Goal: Navigation & Orientation: Find specific page/section

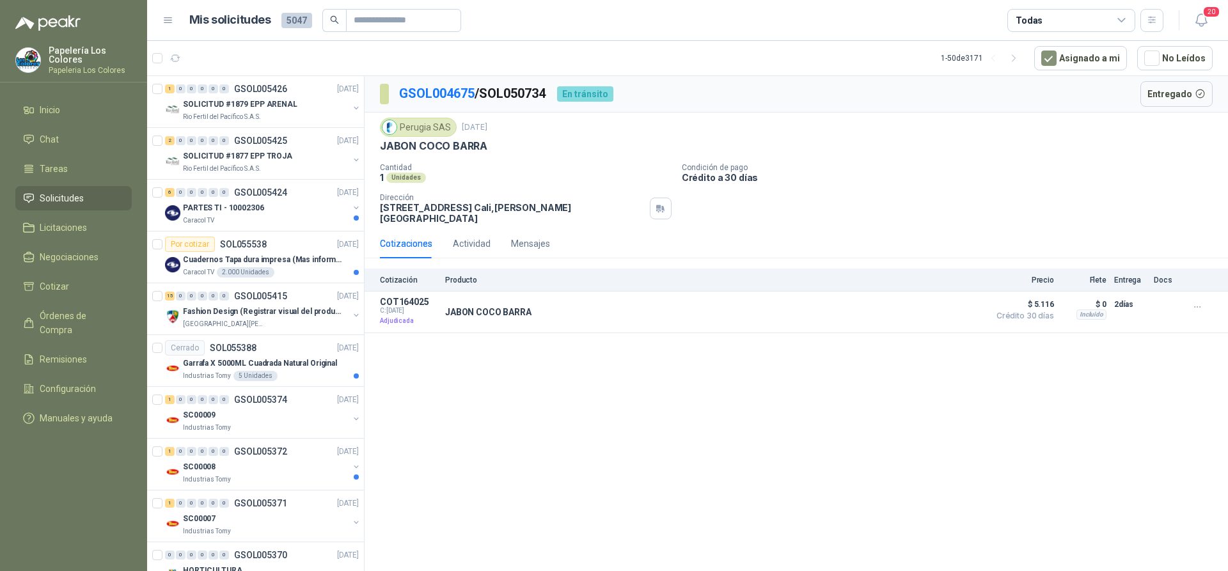
scroll to position [79, 0]
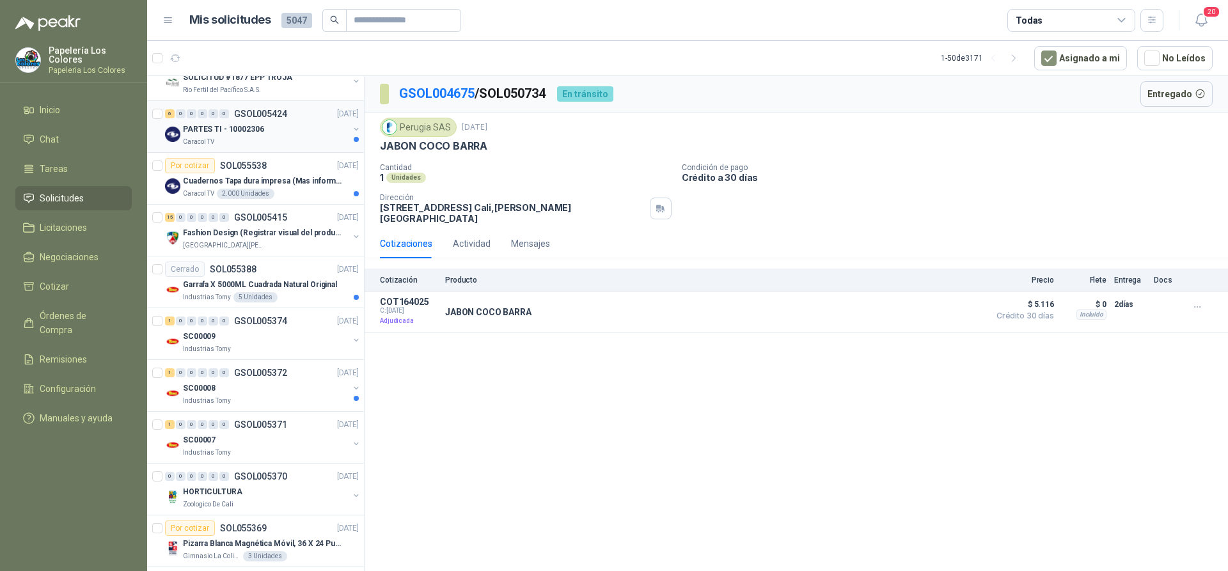
click at [281, 130] on div "PARTES TI - 10002306" at bounding box center [266, 128] width 166 height 15
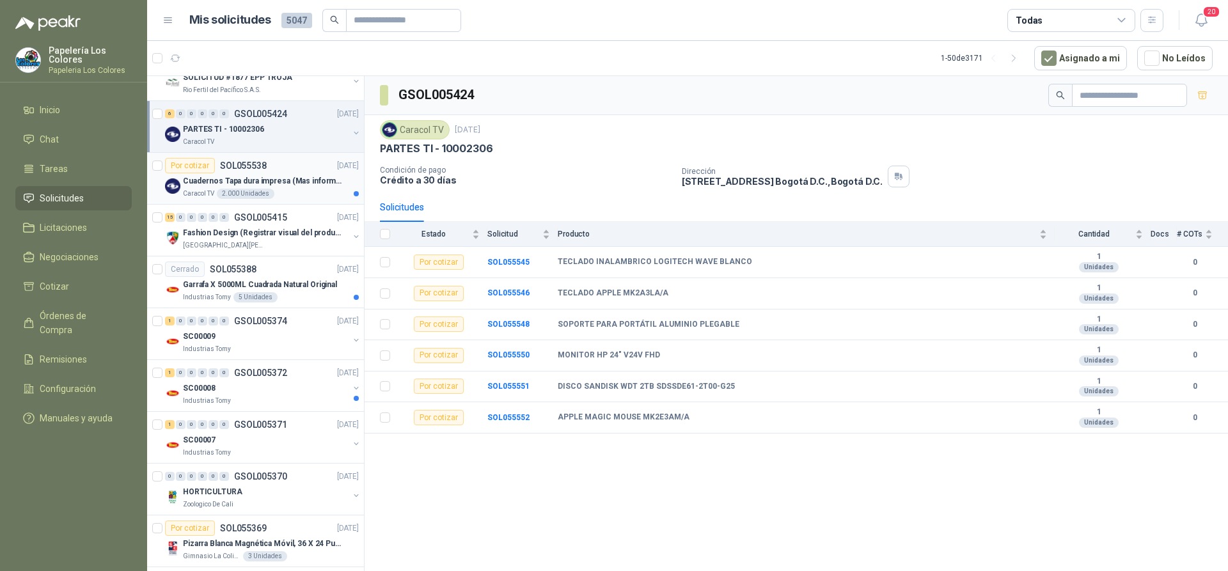
click at [297, 162] on div "Por cotizar SOL055538 [DATE]" at bounding box center [262, 165] width 194 height 15
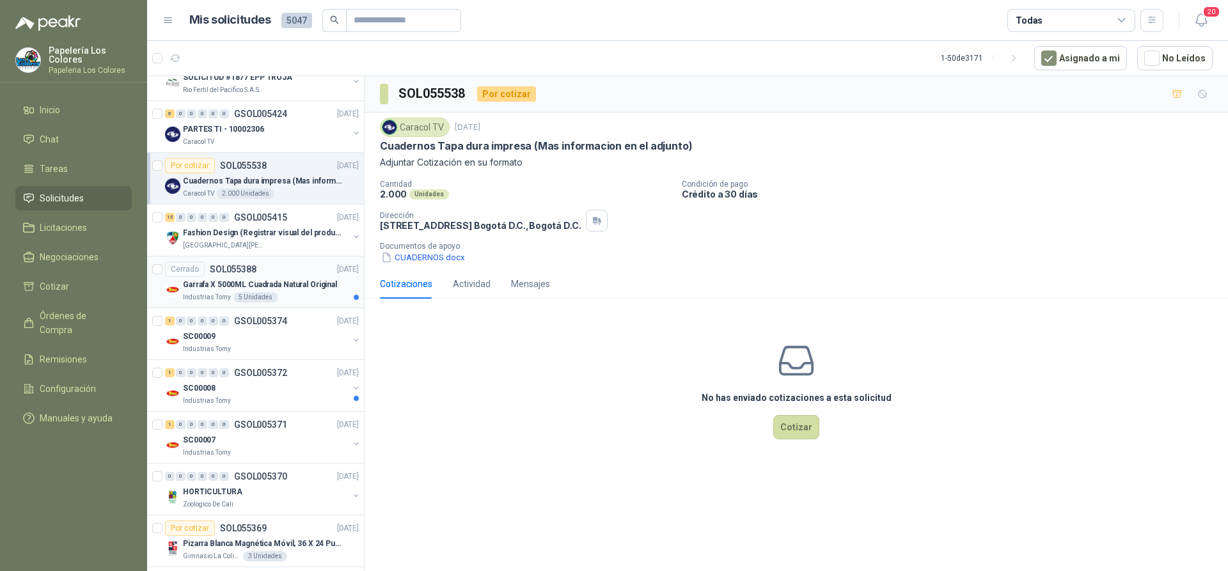
click at [302, 291] on div "Garrafa X 5000ML Cuadrada Natural Original" at bounding box center [271, 284] width 176 height 15
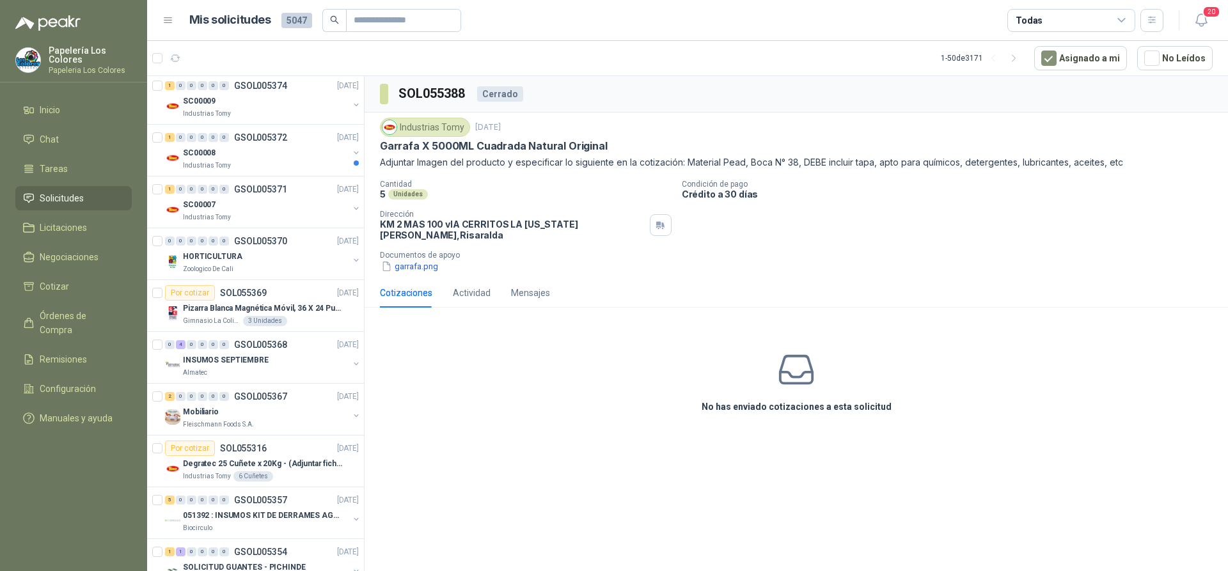
scroll to position [331, 0]
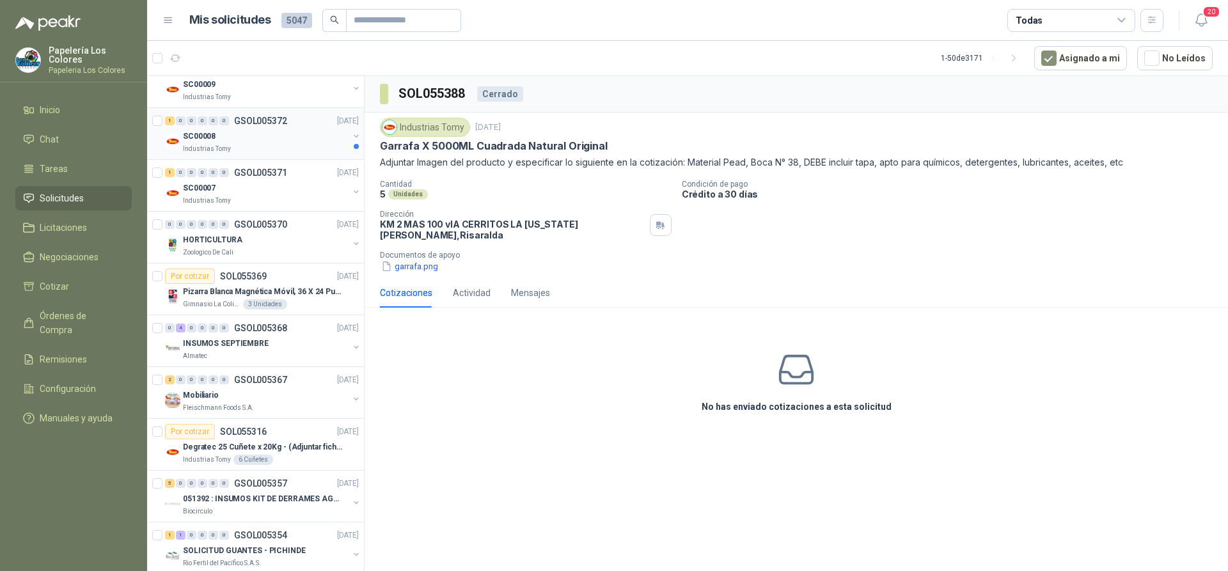
click at [290, 139] on div "SC00008" at bounding box center [266, 136] width 166 height 15
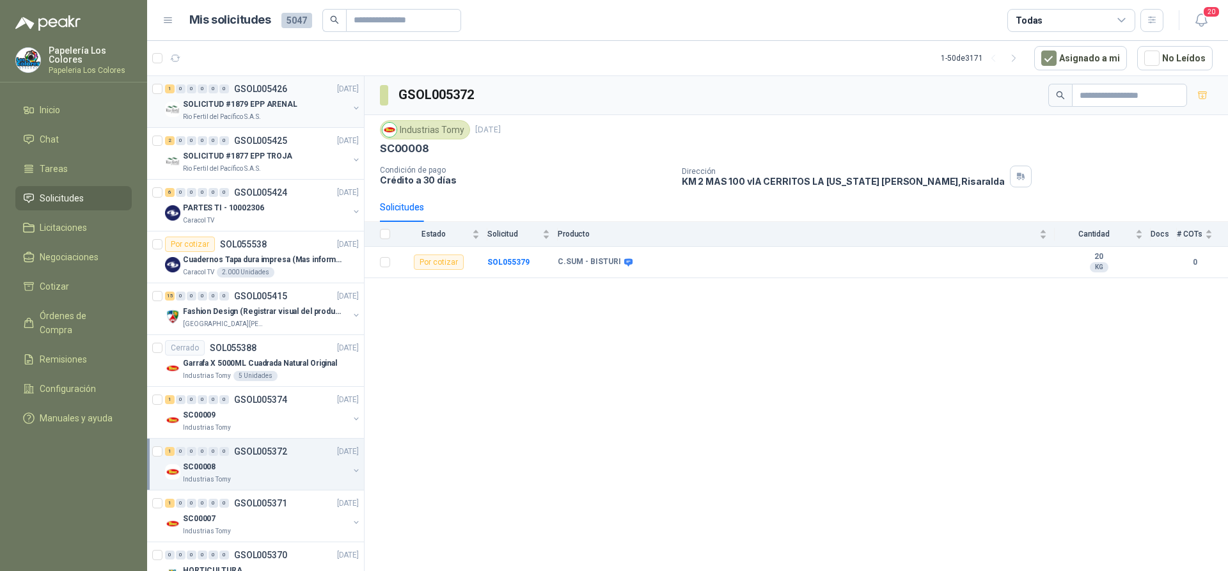
click at [299, 104] on div "SOLICITUD #1879 EPP ARENAL" at bounding box center [266, 104] width 166 height 15
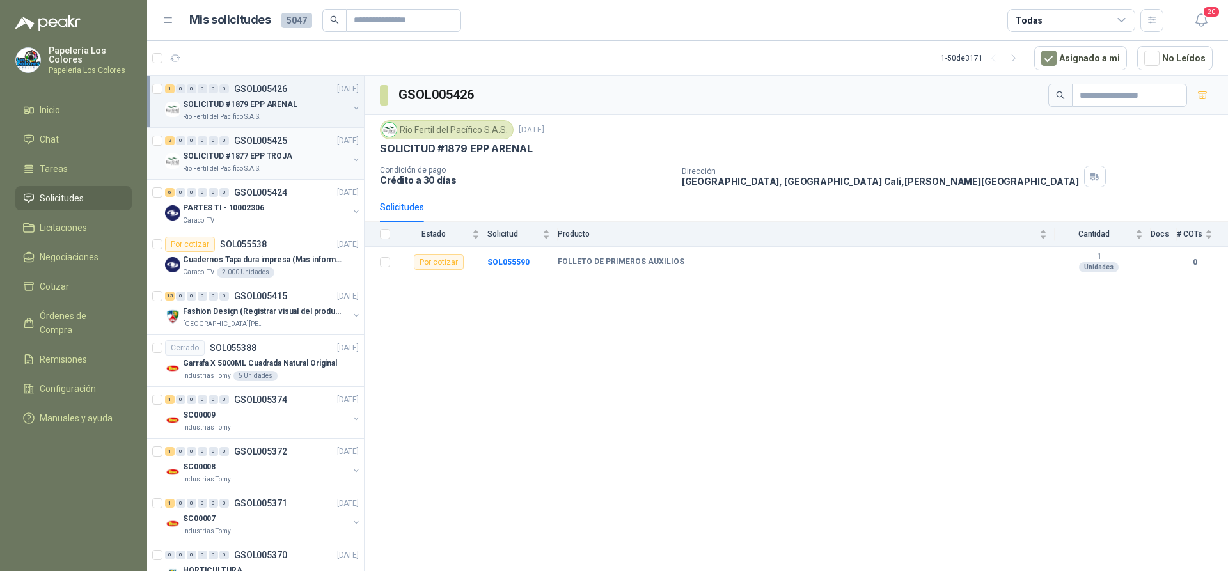
click at [311, 153] on div "SOLICITUD #1877 EPP TROJA" at bounding box center [266, 155] width 166 height 15
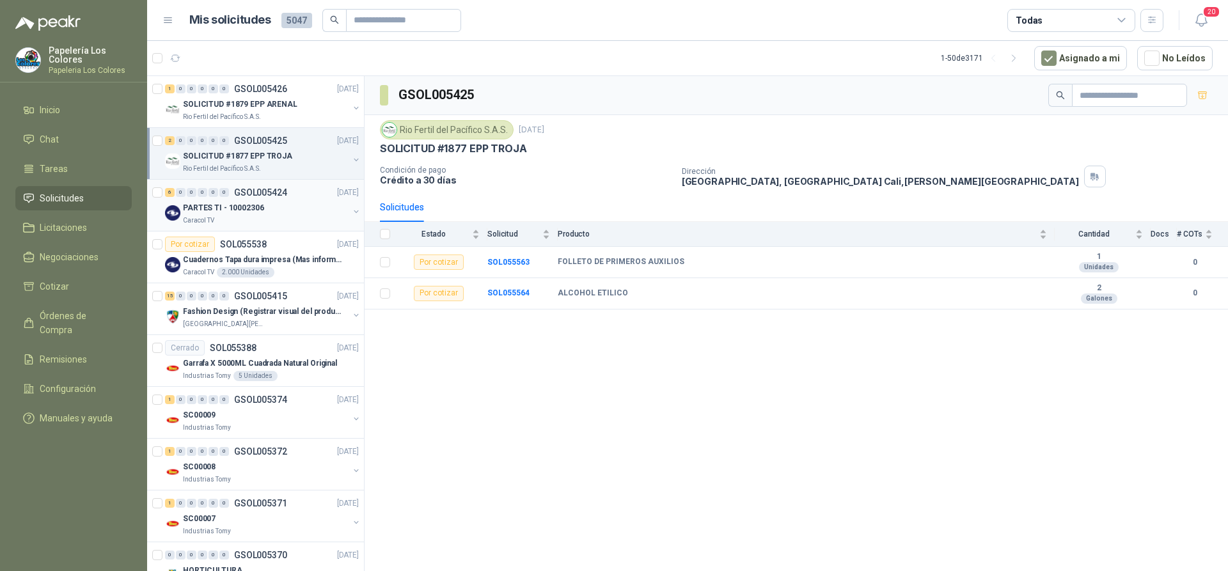
click at [295, 201] on div "PARTES TI - 10002306" at bounding box center [266, 207] width 166 height 15
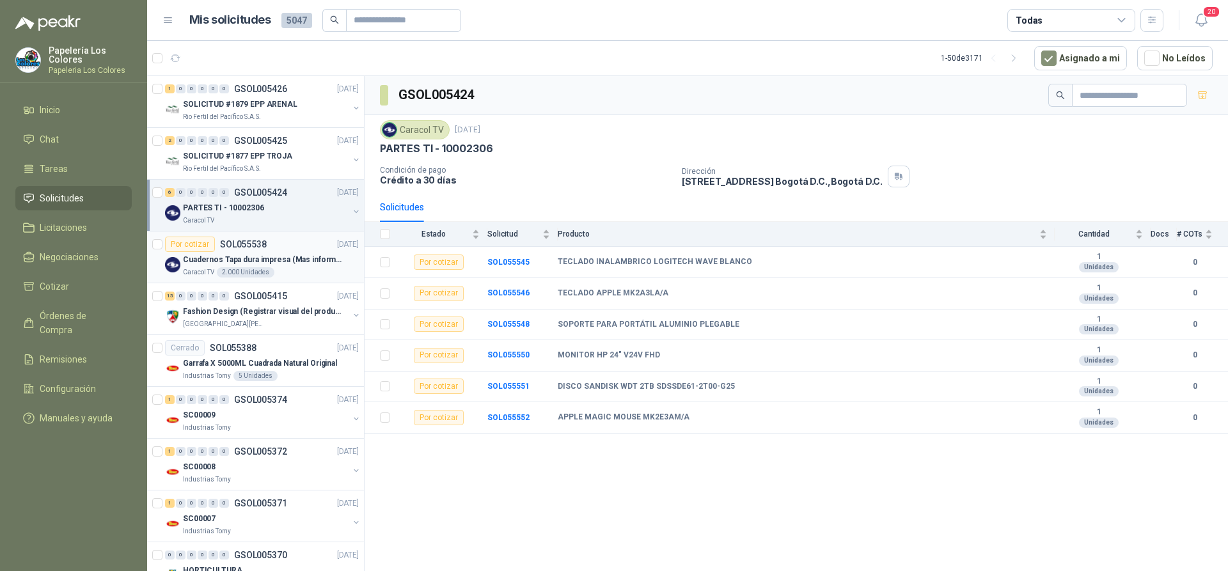
click at [299, 241] on div "Por cotizar SOL055538 11/09/25" at bounding box center [262, 244] width 194 height 15
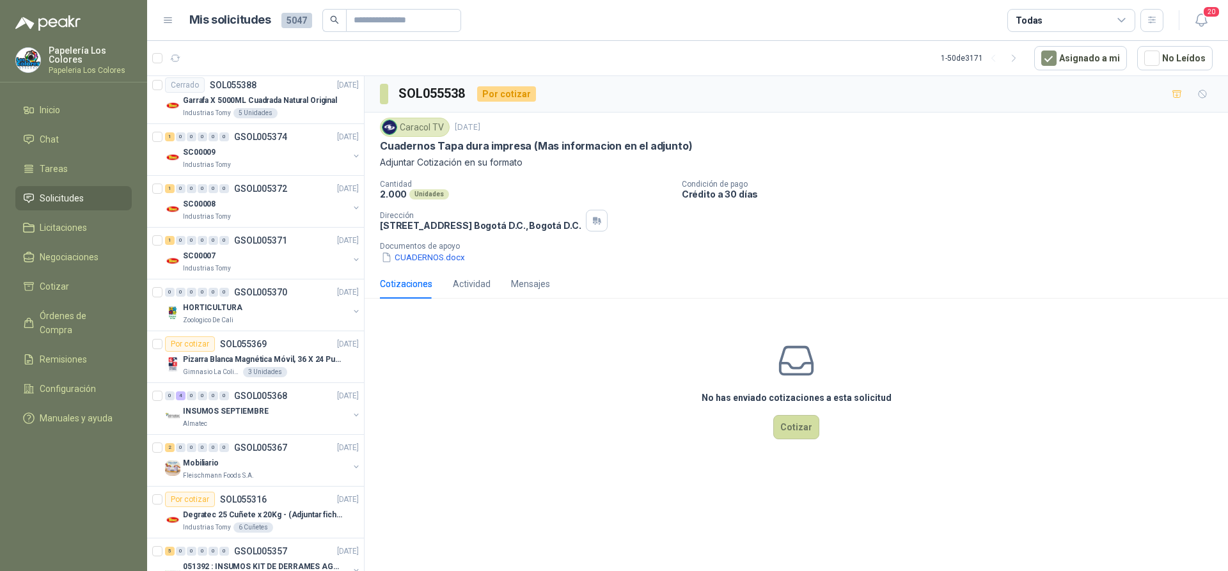
scroll to position [205, 0]
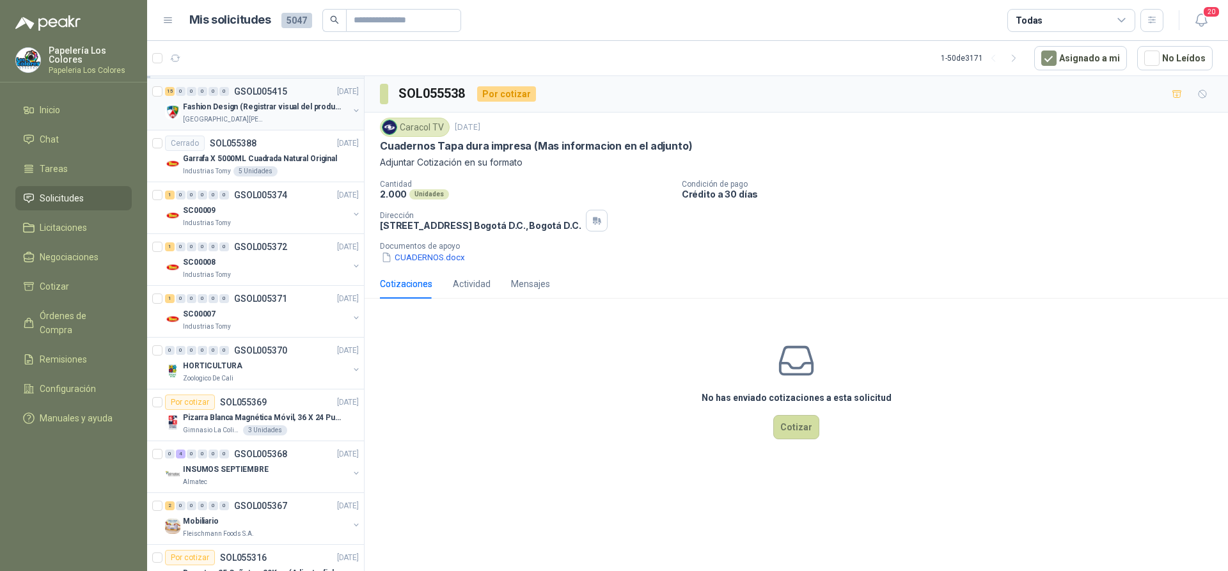
click at [297, 91] on div "15 0 0 0 0 0 GSOL005415 10/09/25" at bounding box center [263, 91] width 196 height 15
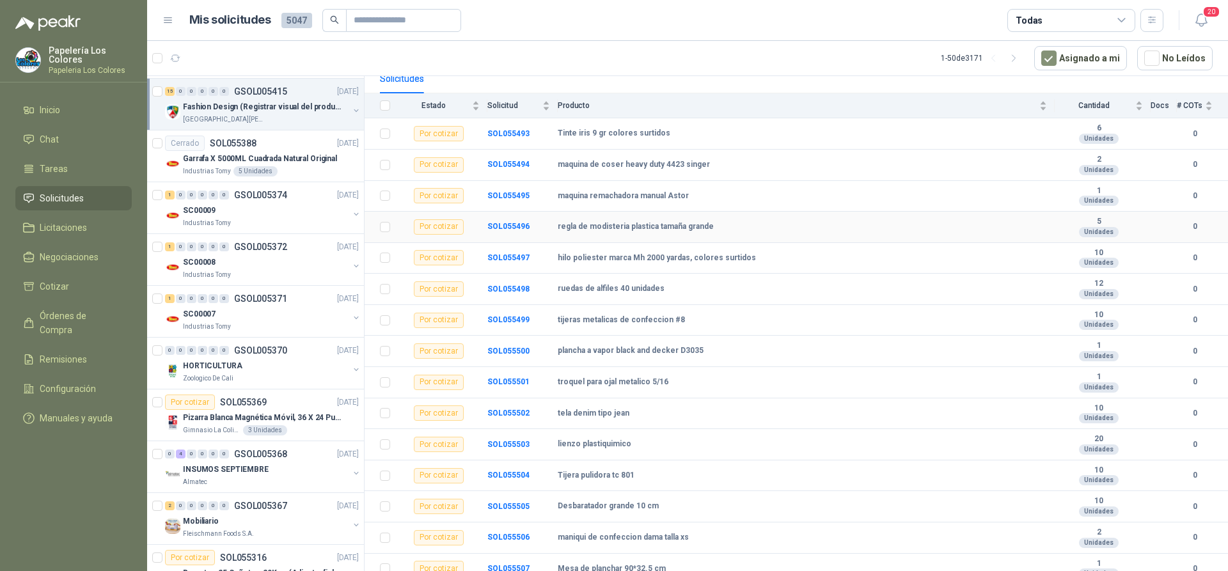
scroll to position [137, 0]
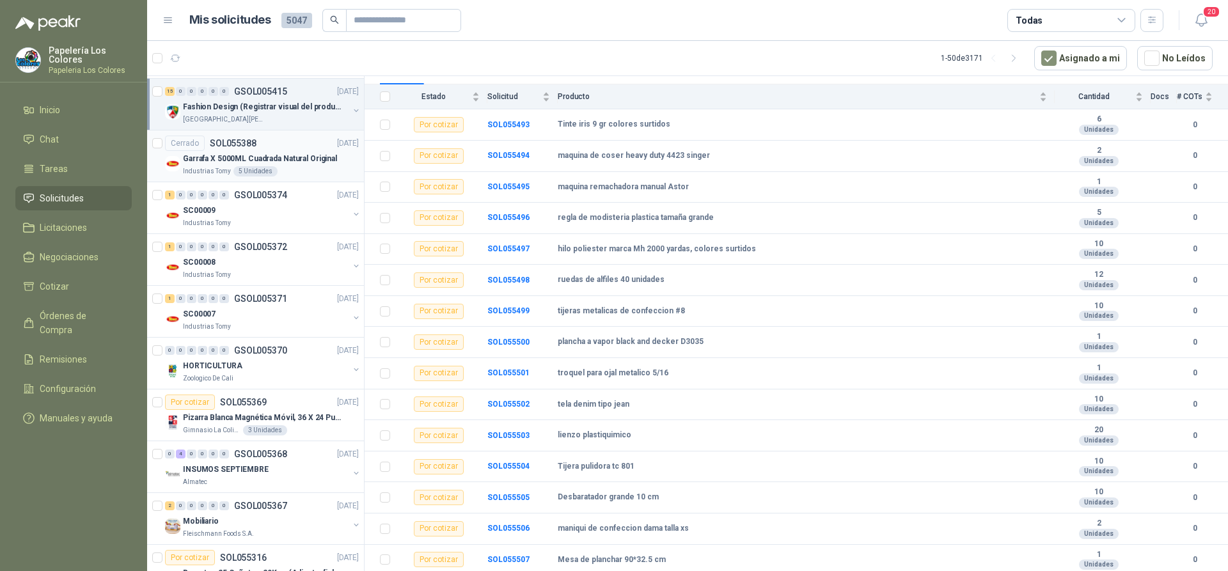
click at [285, 139] on div "Cerrado SOL055388 10/09/25" at bounding box center [262, 143] width 194 height 15
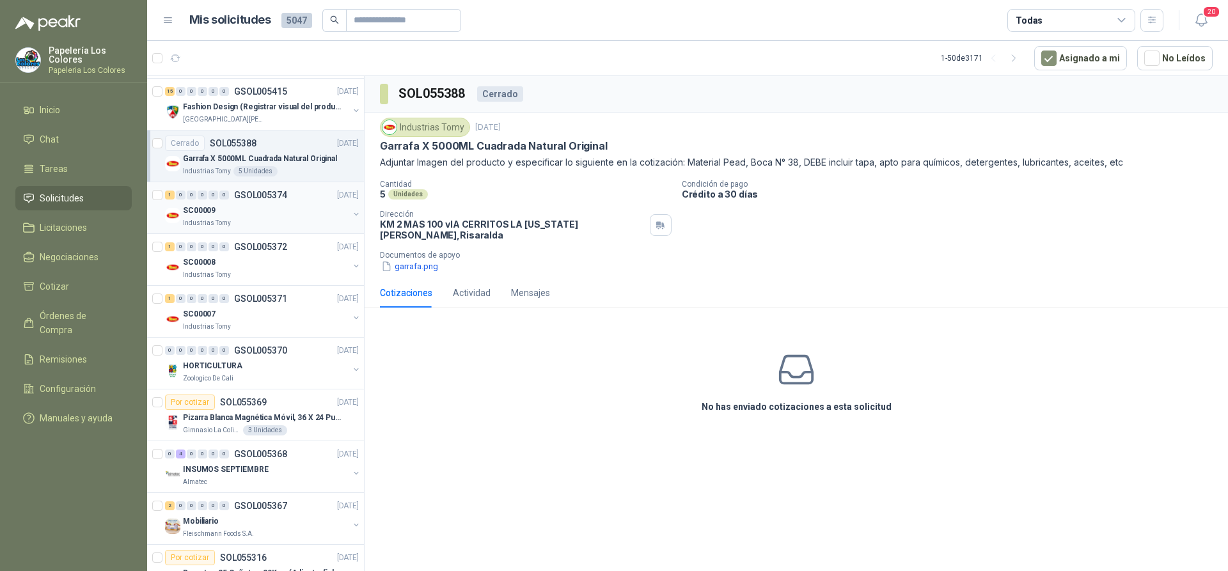
click at [299, 206] on div "SC00009" at bounding box center [266, 210] width 166 height 15
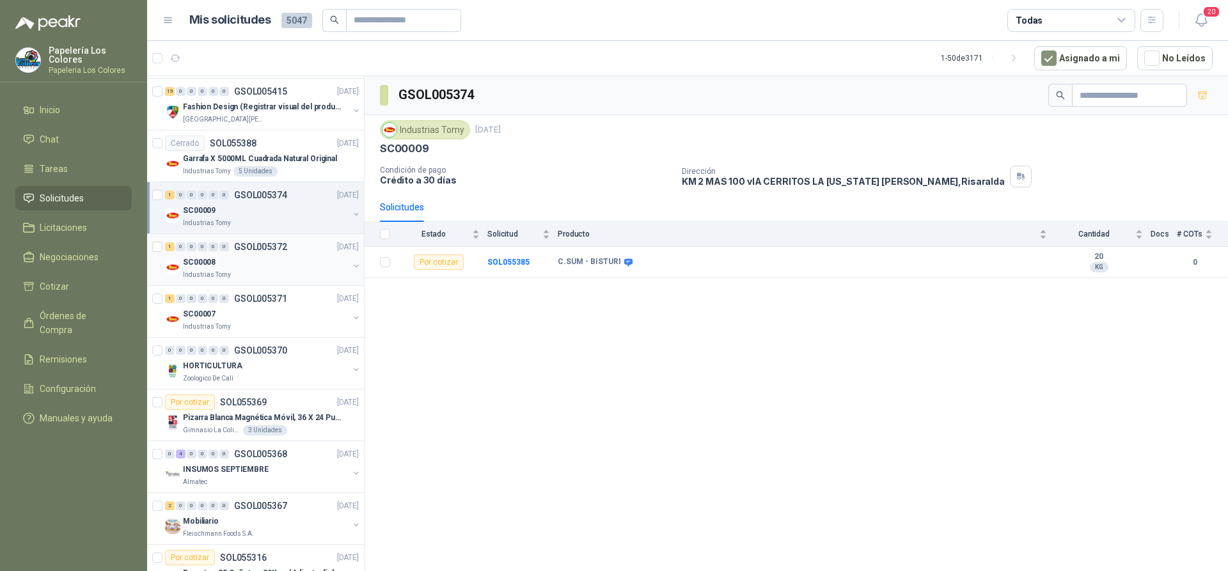
click at [299, 256] on div "SC00008" at bounding box center [266, 261] width 166 height 15
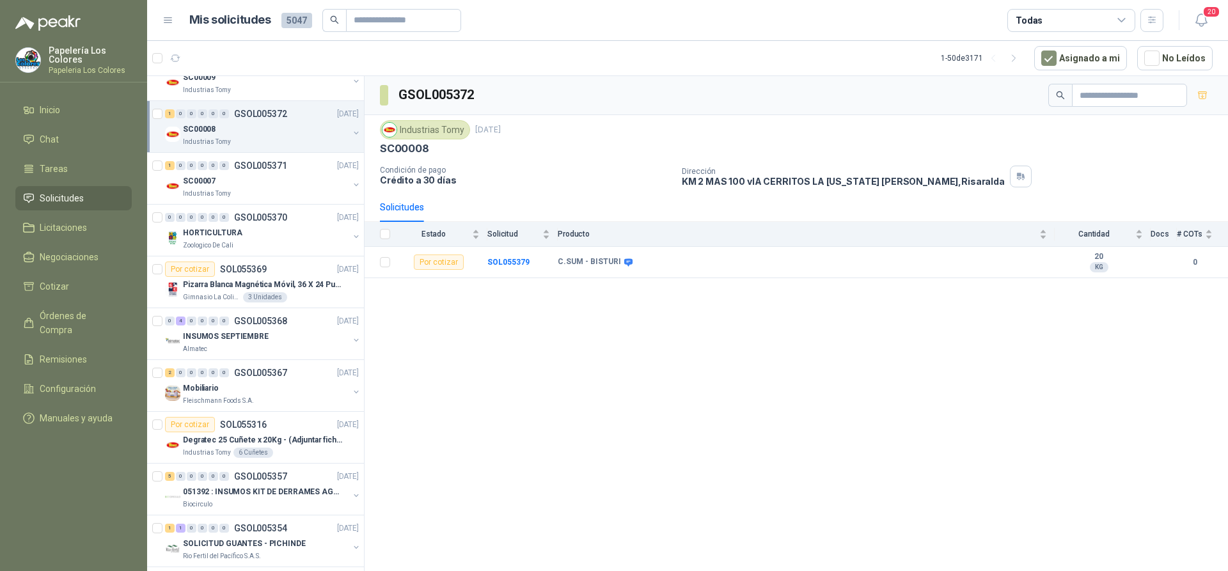
scroll to position [345, 0]
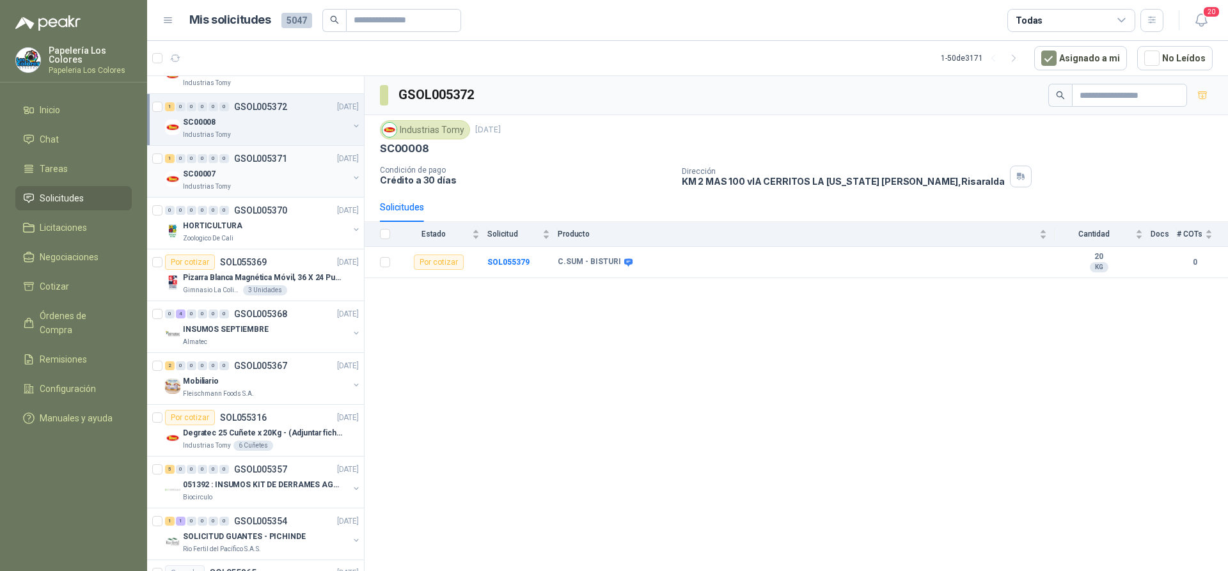
click at [299, 166] on div "SC00007" at bounding box center [266, 173] width 166 height 15
click at [287, 227] on div "HORTICULTURA" at bounding box center [266, 225] width 166 height 15
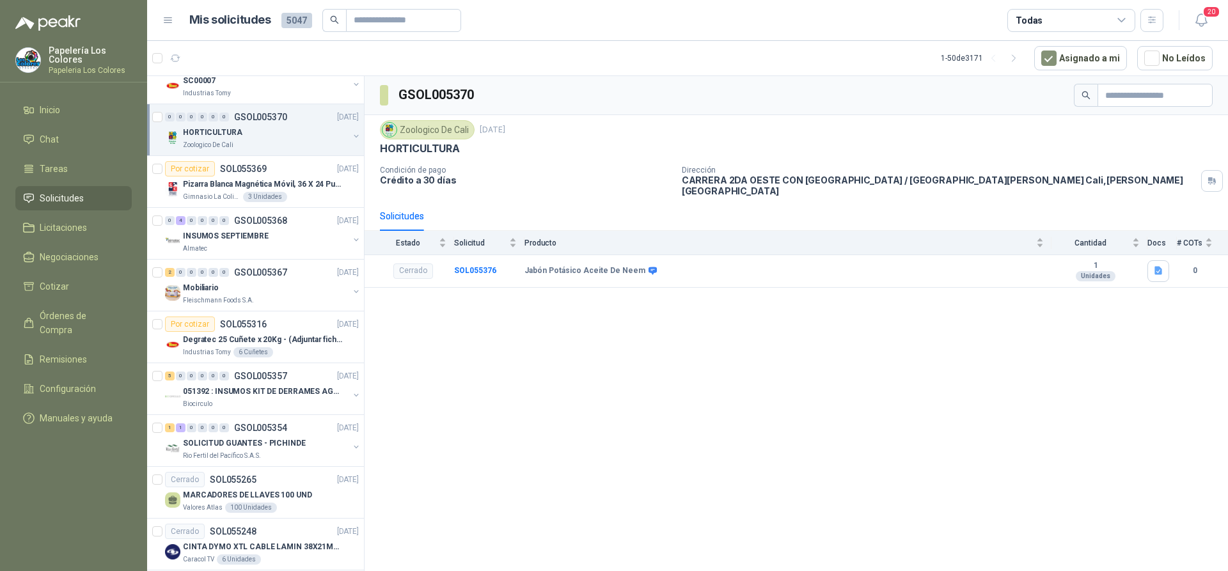
scroll to position [473, 0]
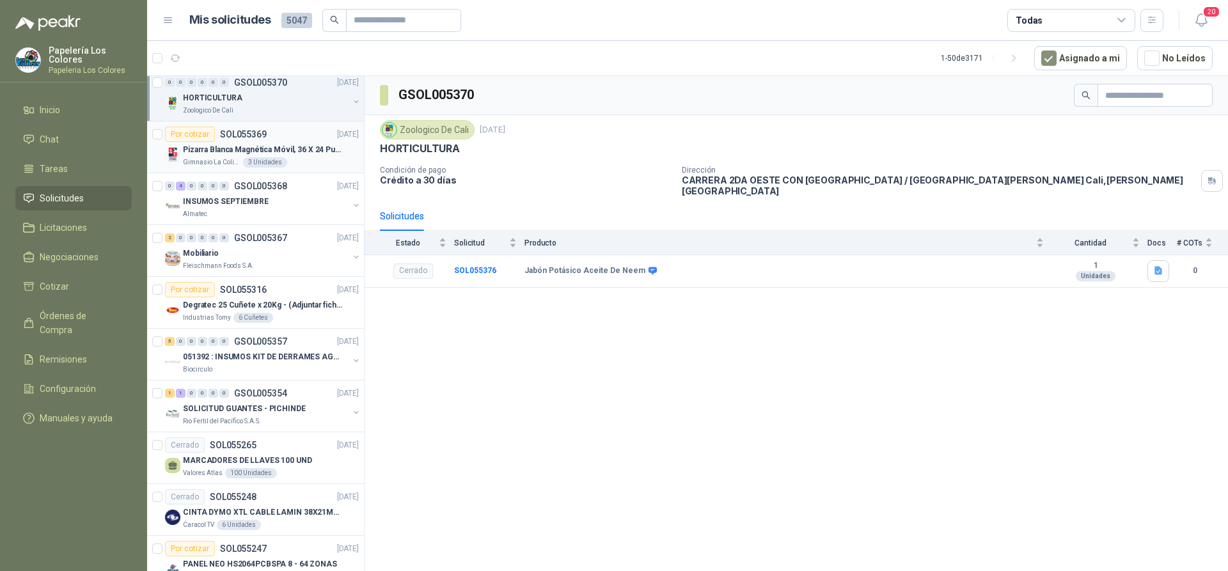
click at [298, 132] on div "Por cotizar SOL055369 10/09/25" at bounding box center [262, 134] width 194 height 15
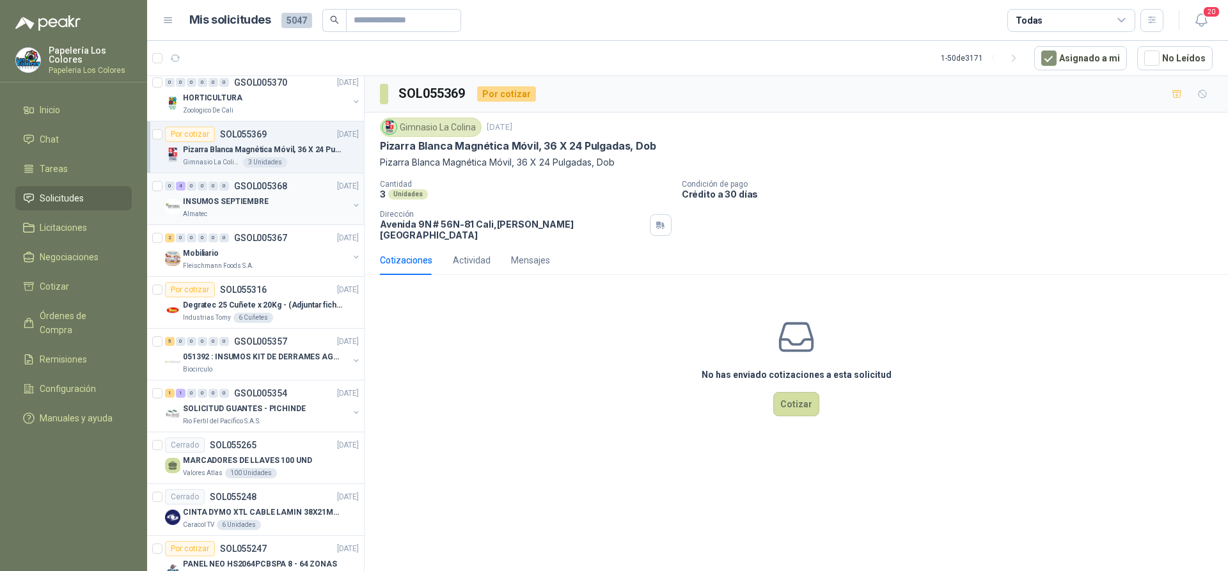
click at [306, 201] on div "INSUMOS SEPTIEMBRE" at bounding box center [266, 201] width 166 height 15
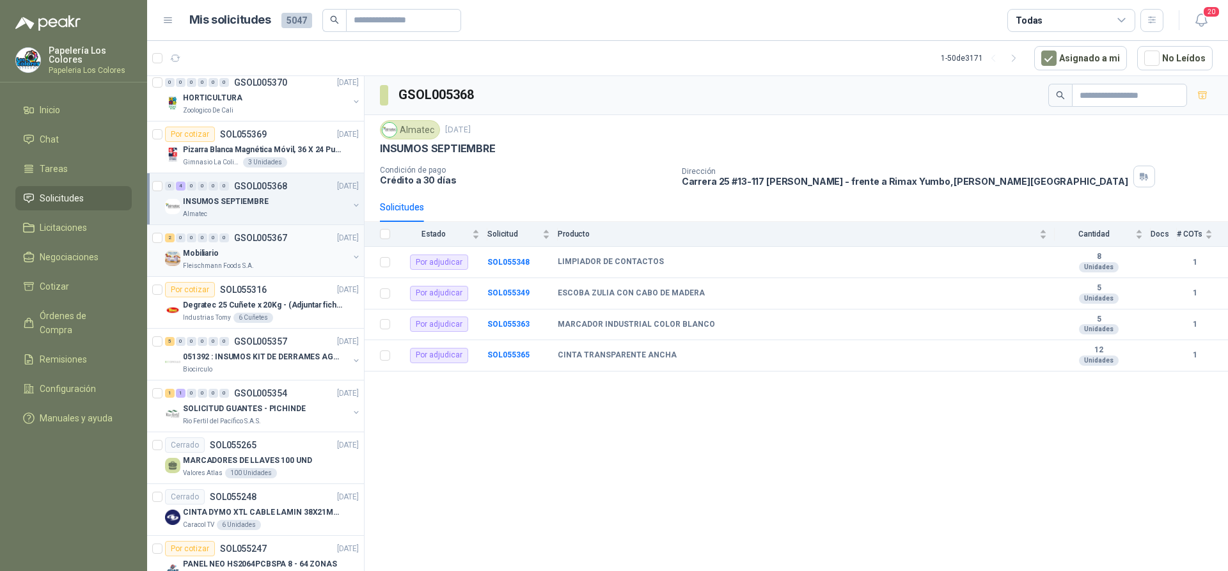
click at [285, 248] on div "Mobiliario" at bounding box center [266, 253] width 166 height 15
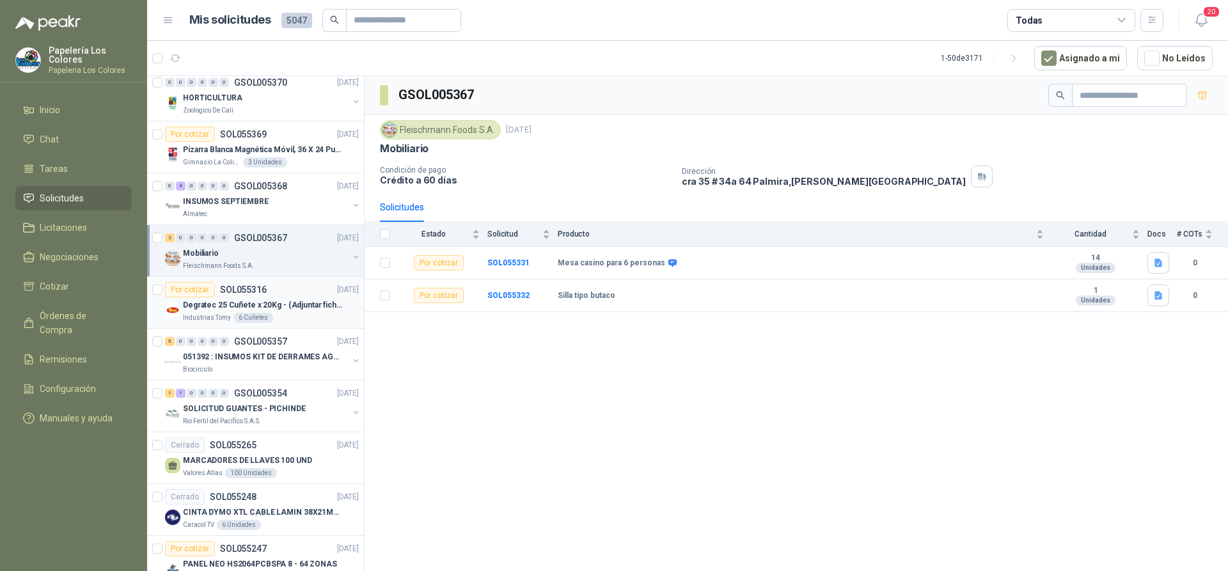
click at [292, 286] on div "Por cotizar SOL055316 10/09/25" at bounding box center [262, 289] width 194 height 15
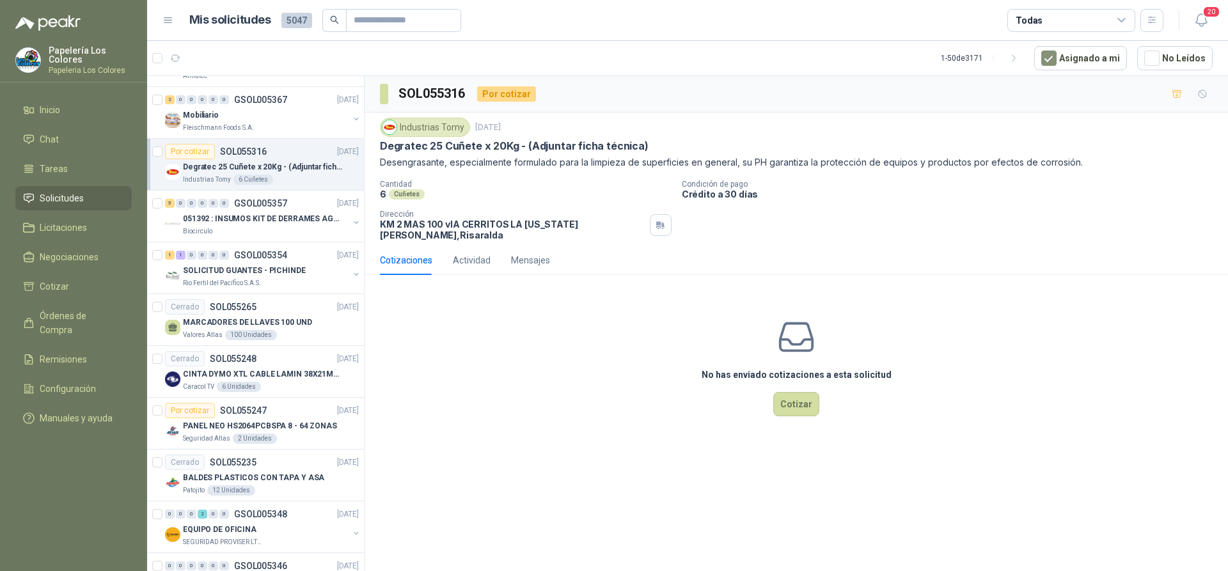
scroll to position [614, 0]
click at [304, 196] on div "5 0 0 0 0 0 GSOL005357 10/09/25" at bounding box center [263, 199] width 196 height 15
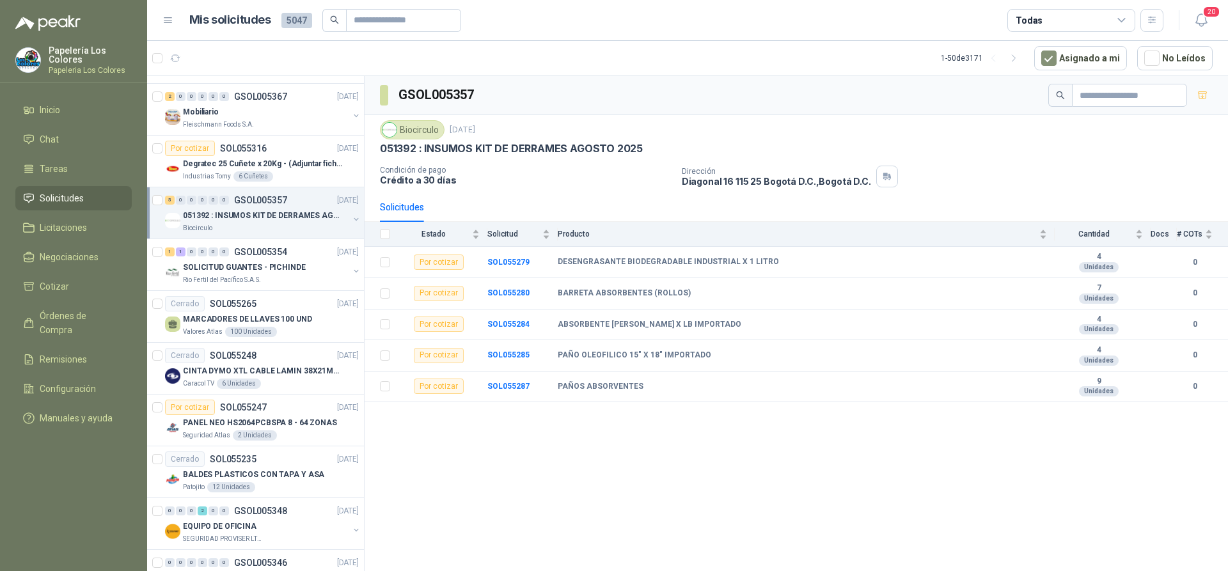
scroll to position [703, 0]
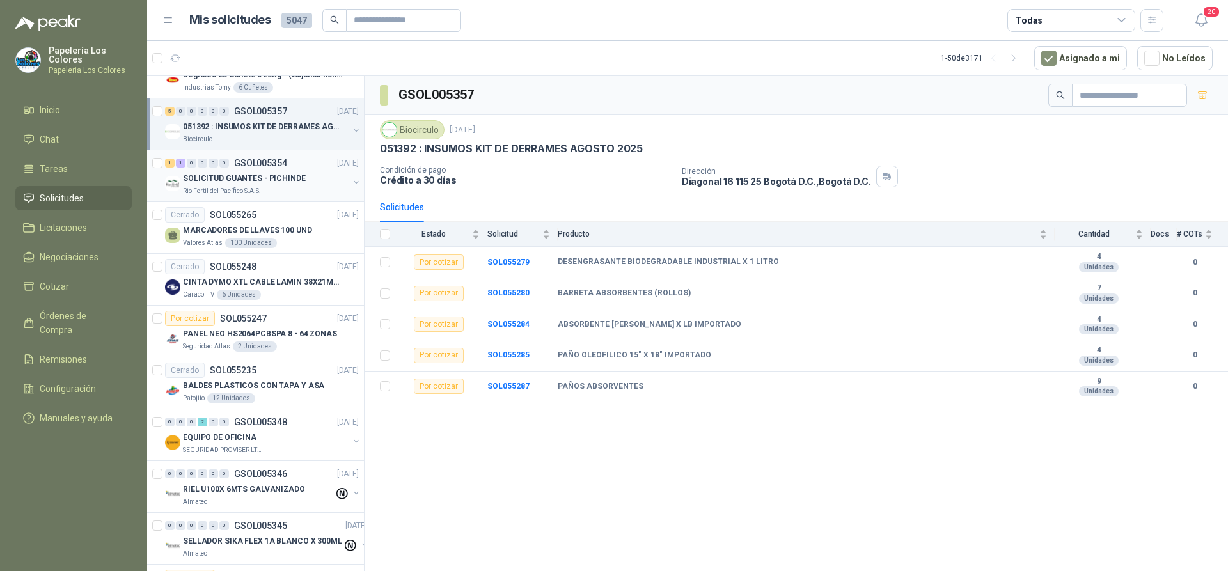
click at [320, 175] on div "SOLICITUD GUANTES - PICHINDE" at bounding box center [266, 178] width 166 height 15
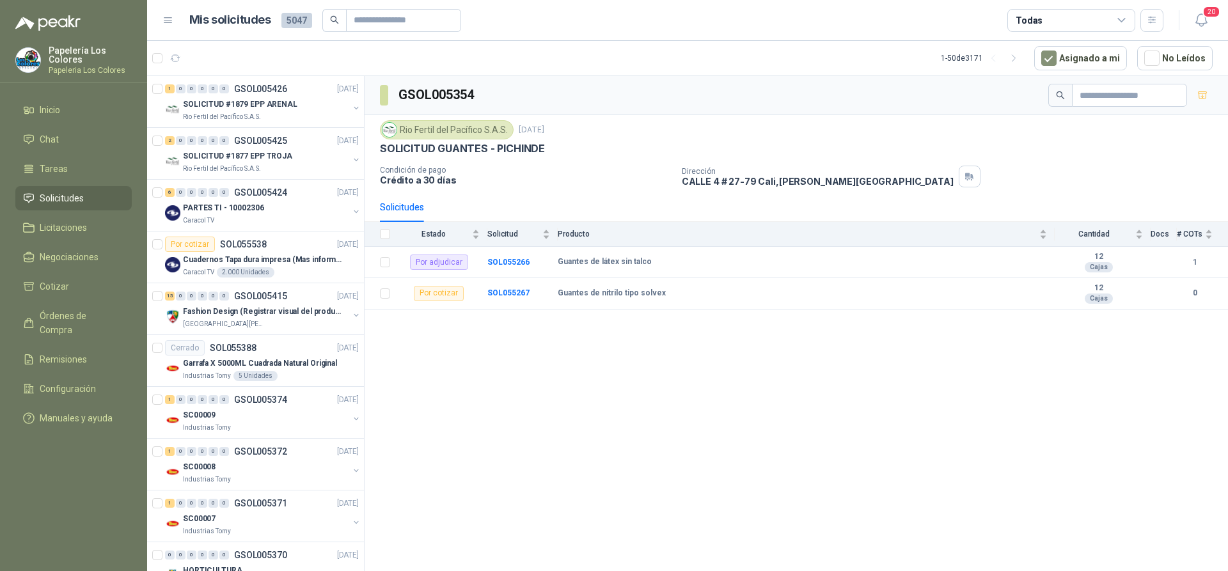
scroll to position [10, 0]
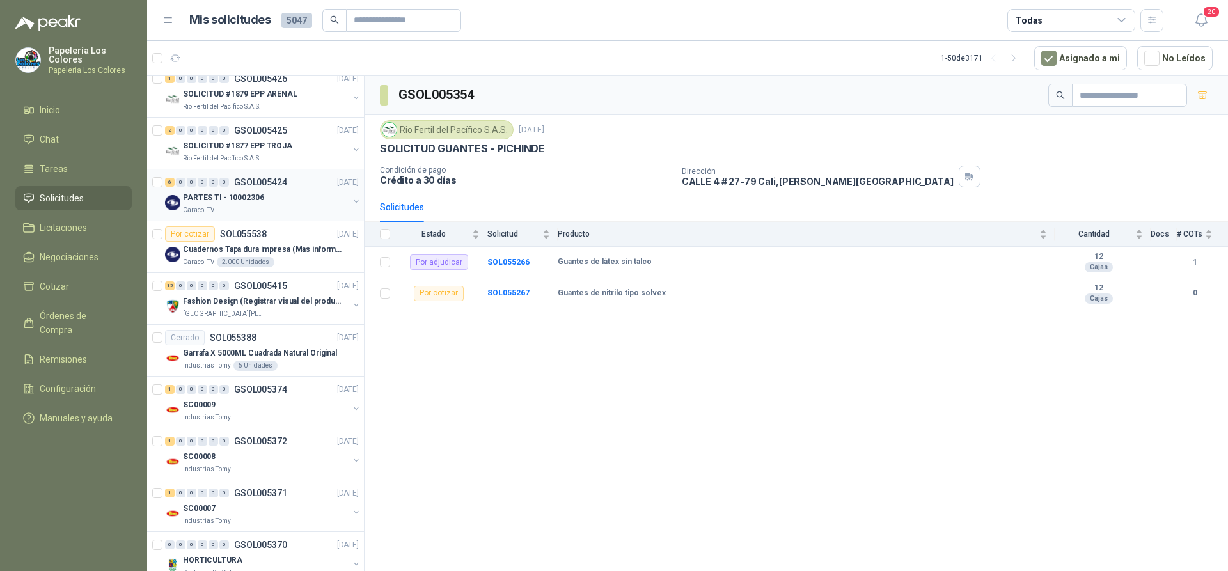
click at [292, 195] on div "PARTES TI - 10002306" at bounding box center [266, 197] width 166 height 15
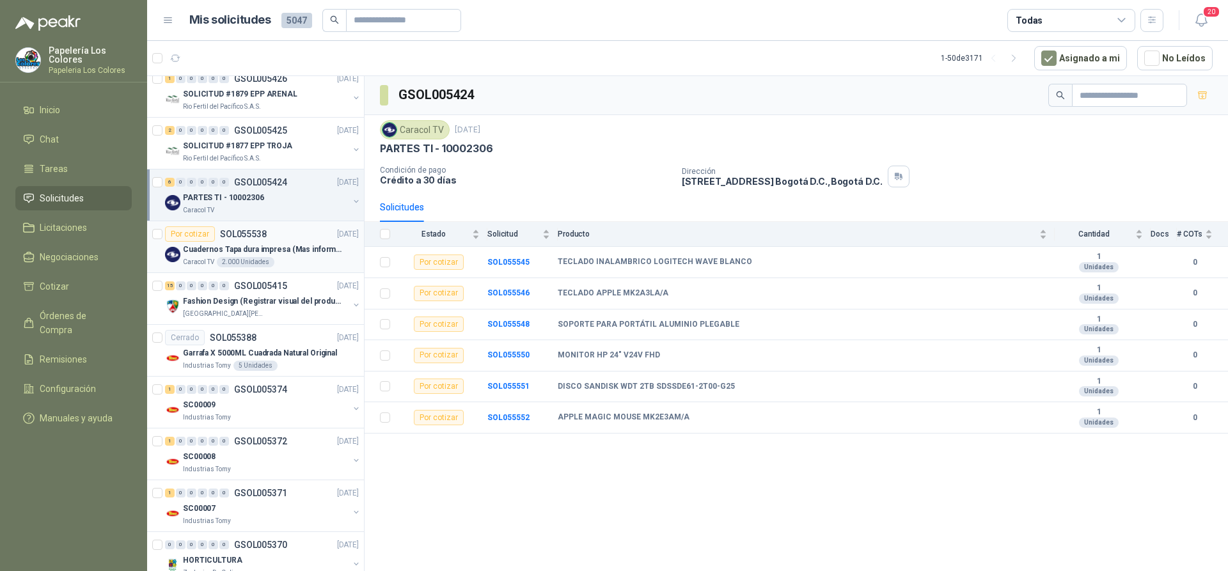
click at [298, 231] on div "Por cotizar SOL055538 11/09/25" at bounding box center [262, 233] width 194 height 15
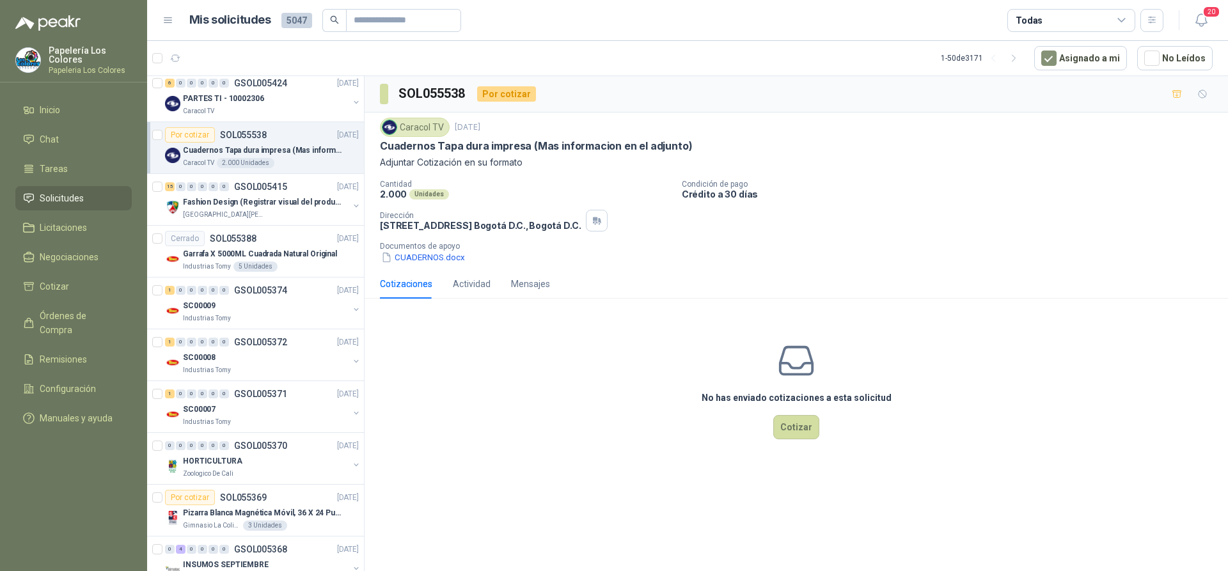
scroll to position [181, 0]
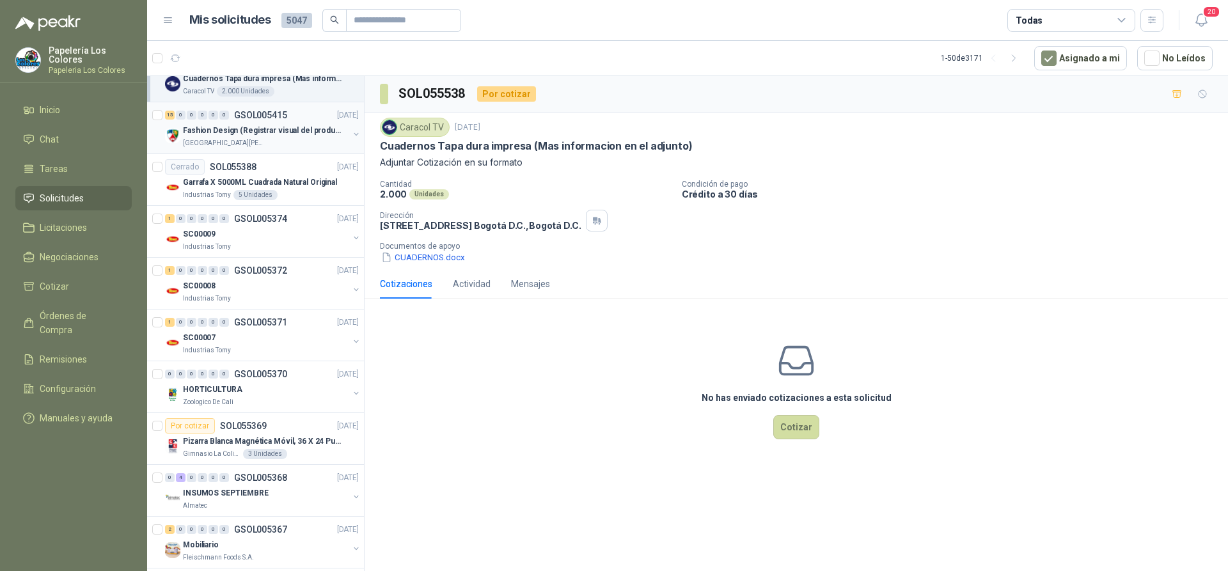
click at [298, 113] on div "15 0 0 0 0 0 GSOL005415 10/09/25" at bounding box center [263, 114] width 196 height 15
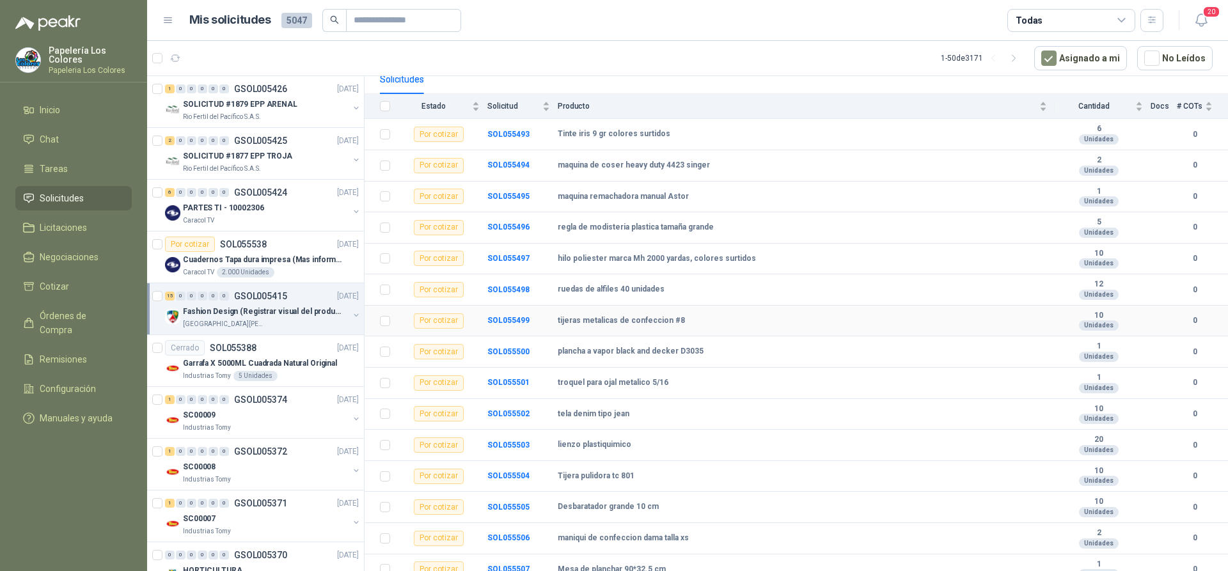
scroll to position [137, 0]
